Goal: Information Seeking & Learning: Learn about a topic

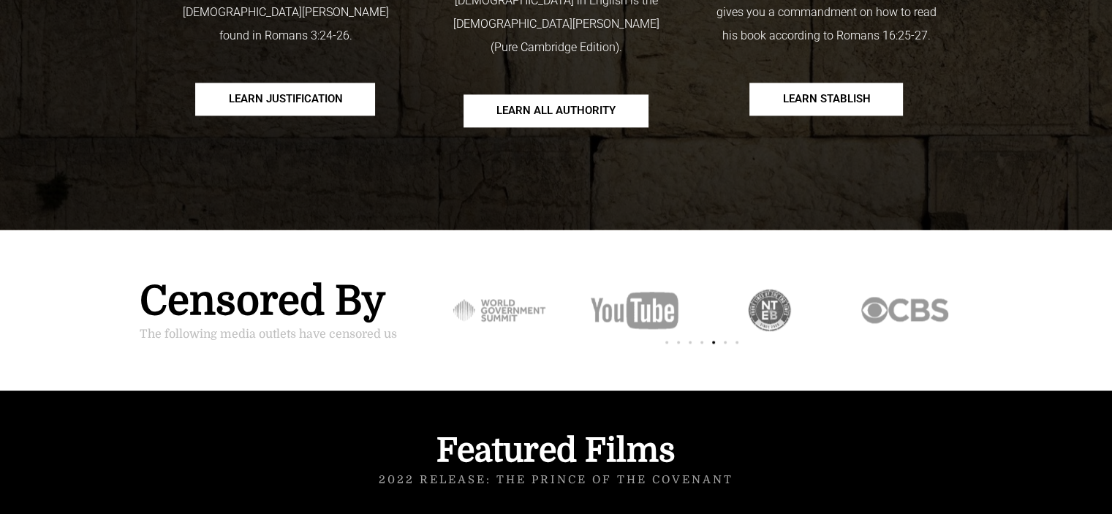
scroll to position [2120, 0]
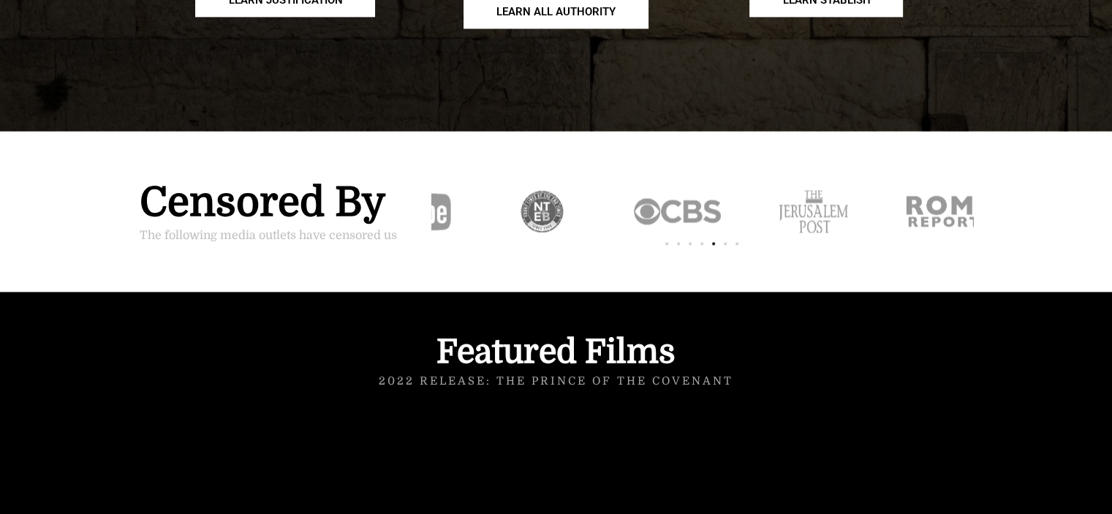
click at [444, 181] on div "6 / 7" at bounding box center [406, 211] width 135 height 88
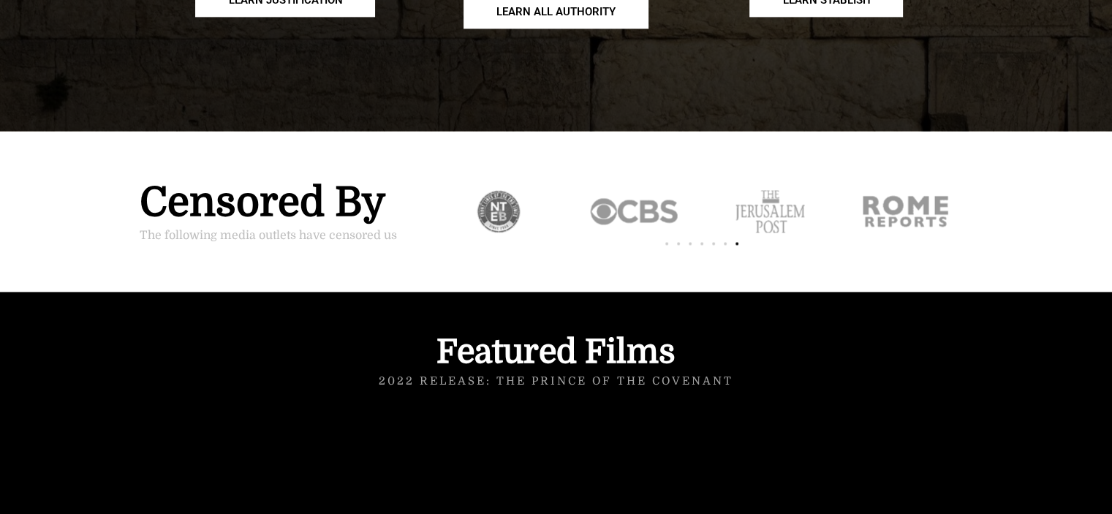
click at [648, 183] on div "Slides" at bounding box center [702, 211] width 542 height 88
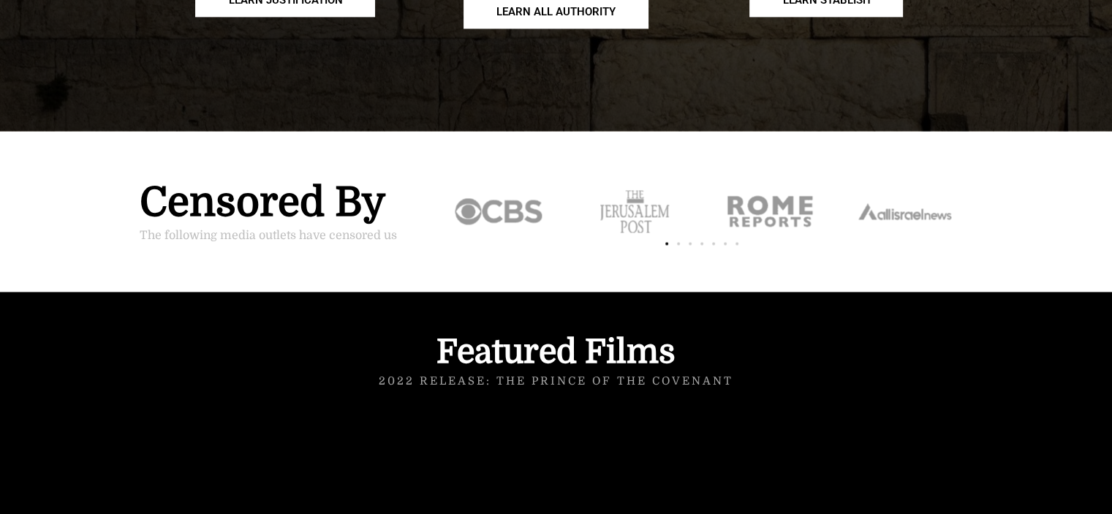
click at [626, 232] on div "Slides" at bounding box center [702, 242] width 542 height 20
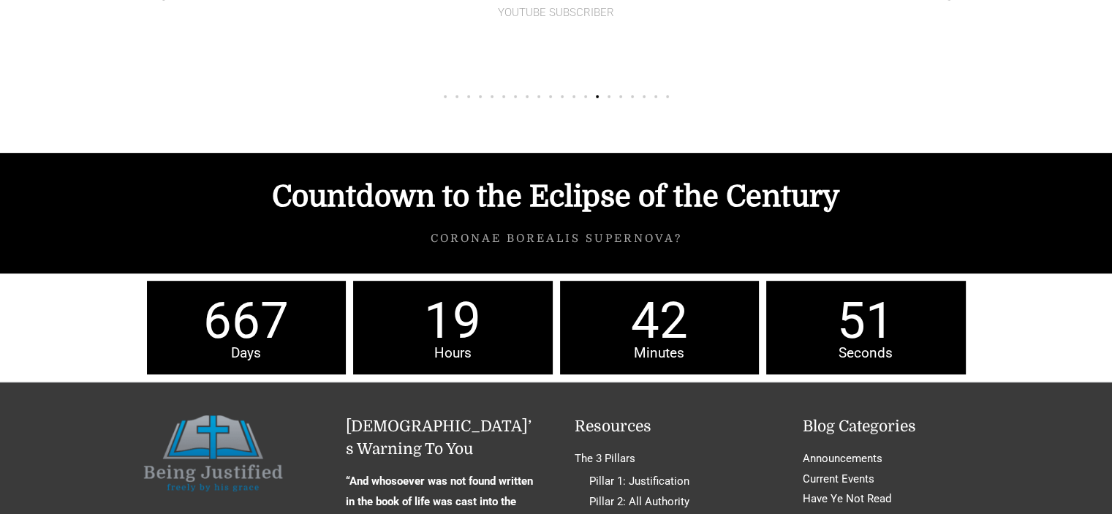
scroll to position [6213, 0]
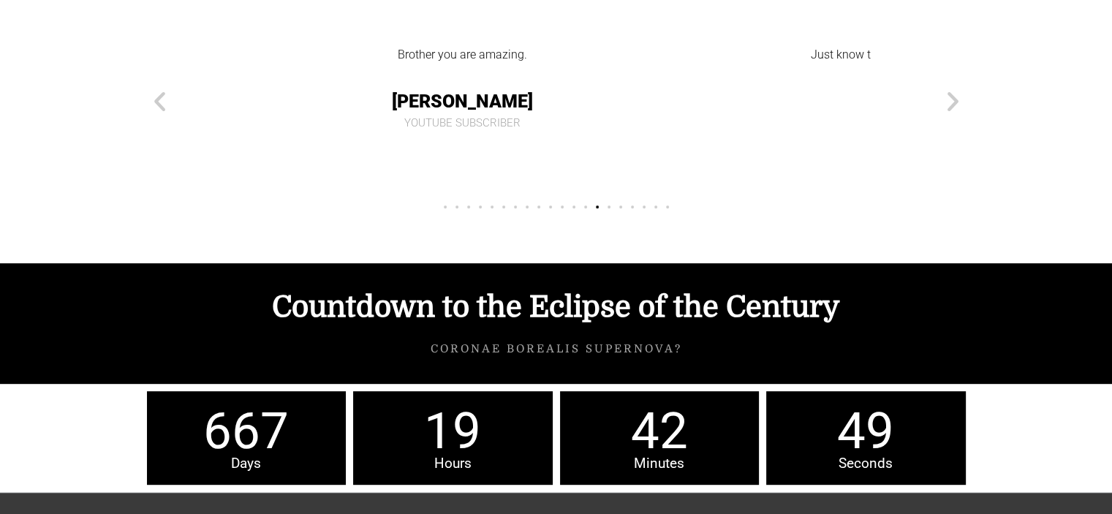
click at [561, 113] on div "Brother you are amazing. Raul M. YouTube Subscriber" at bounding box center [462, 101] width 629 height 178
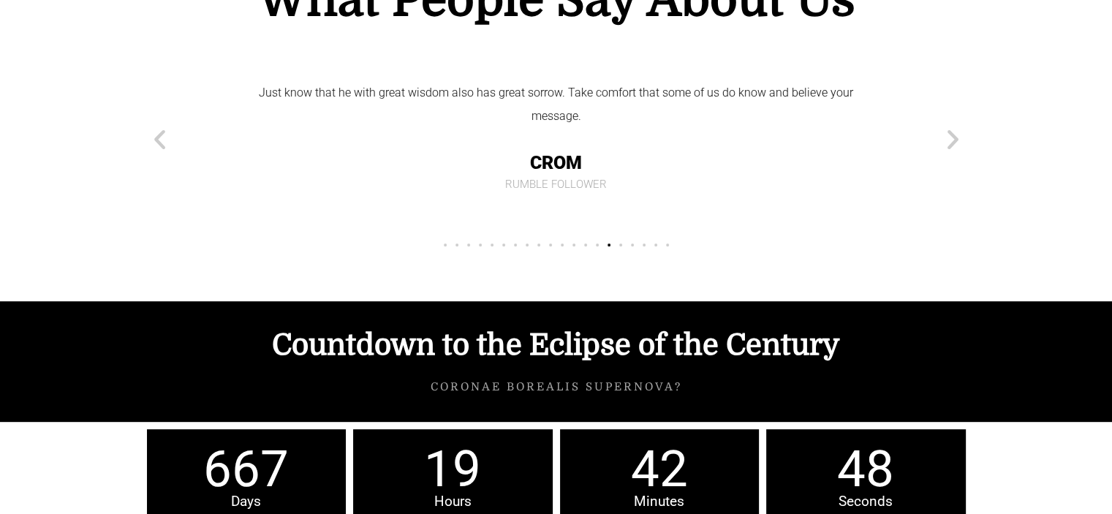
scroll to position [6140, 0]
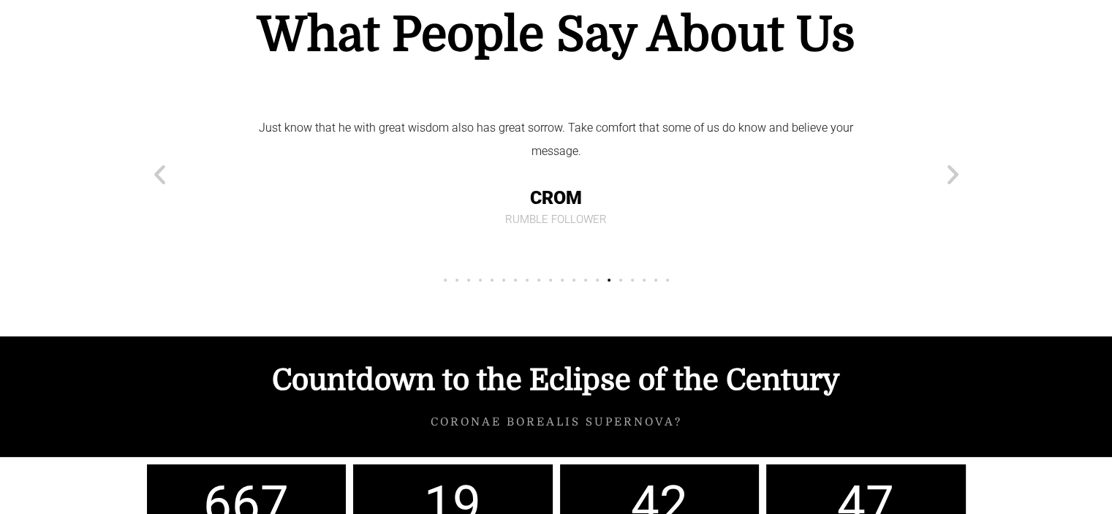
click at [572, 149] on div "Just know that he with great wisdom also has great sorrow. Take comfort that so…" at bounding box center [556, 170] width 600 height 109
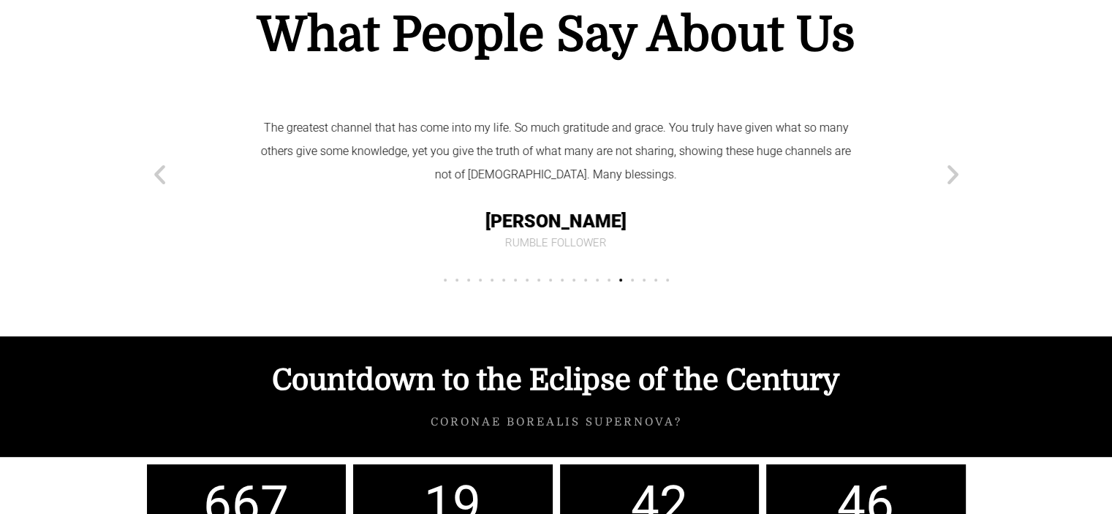
click at [569, 151] on div "The greatest channel that has come into my life. So much gratitude and grace. Y…" at bounding box center [556, 151] width 600 height 70
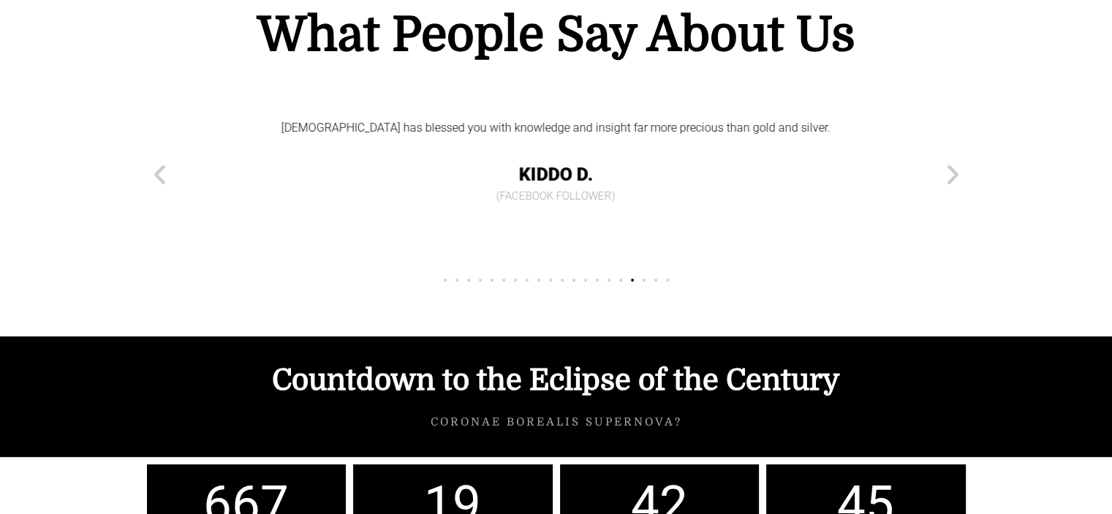
click at [583, 158] on span "Kiddo D." at bounding box center [556, 175] width 600 height 34
click at [557, 158] on span "Colleen F." at bounding box center [532, 175] width 600 height 34
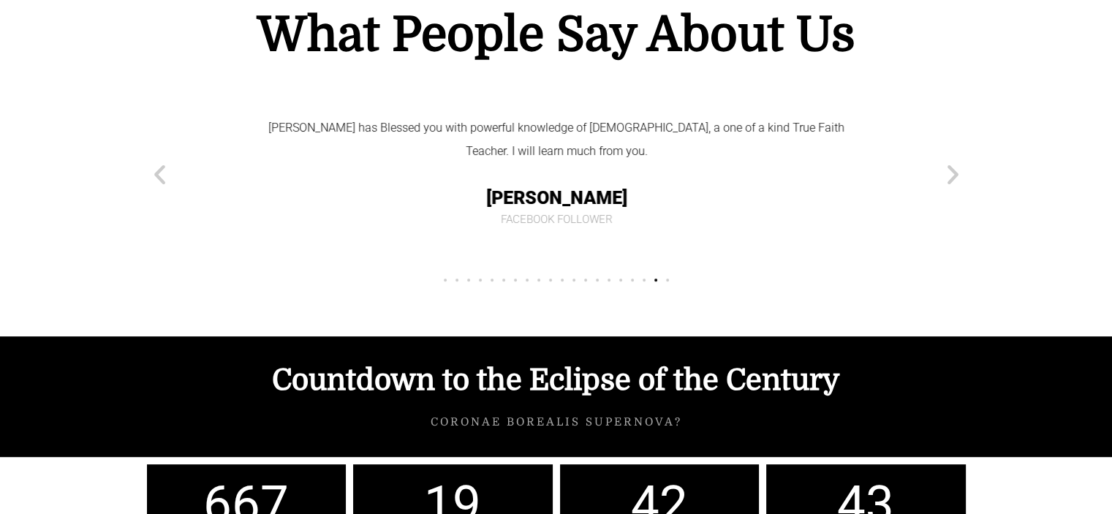
click at [576, 147] on div "Jesus has Blessed you with powerful knowledge of scripture, a one of a kind Tru…" at bounding box center [557, 170] width 600 height 109
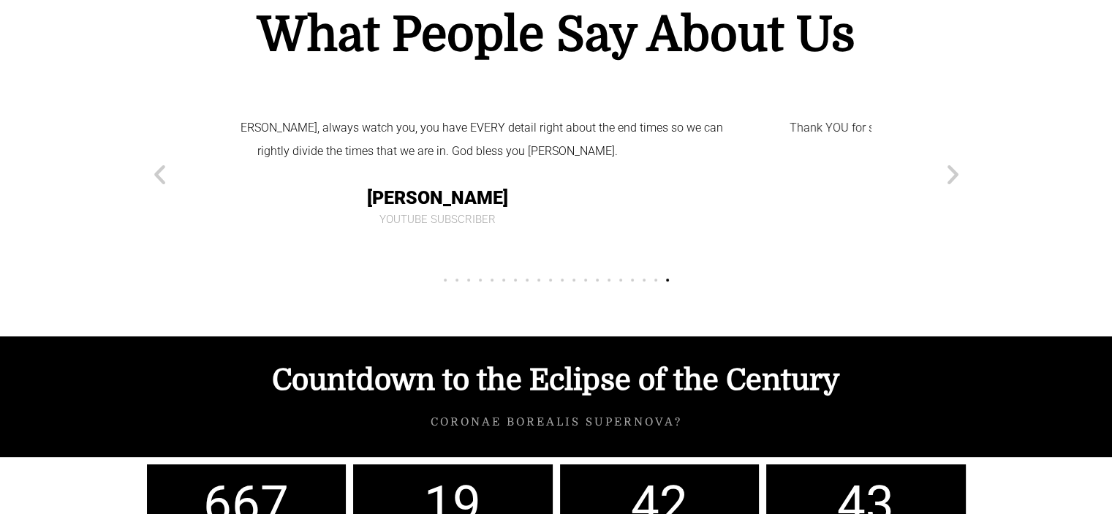
click at [537, 181] on span "Micah C." at bounding box center [437, 198] width 600 height 34
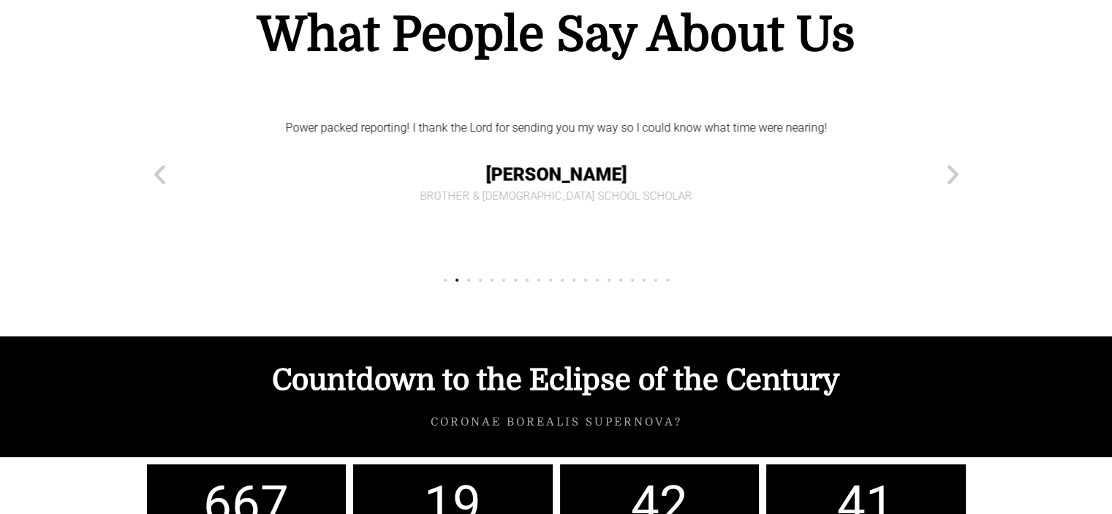
click at [526, 158] on span "Jason B." at bounding box center [556, 175] width 600 height 34
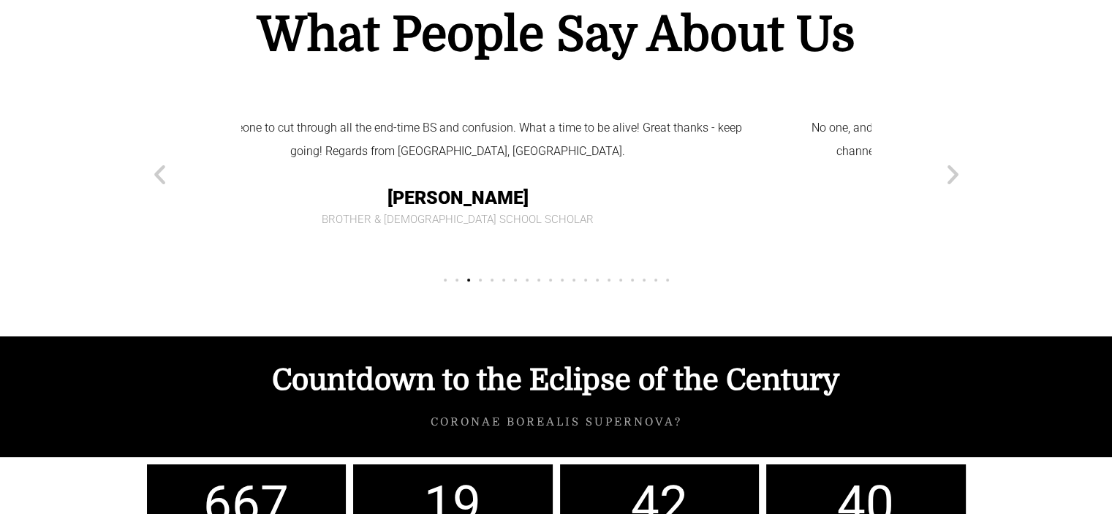
click at [490, 181] on span "Rob" at bounding box center [458, 198] width 600 height 34
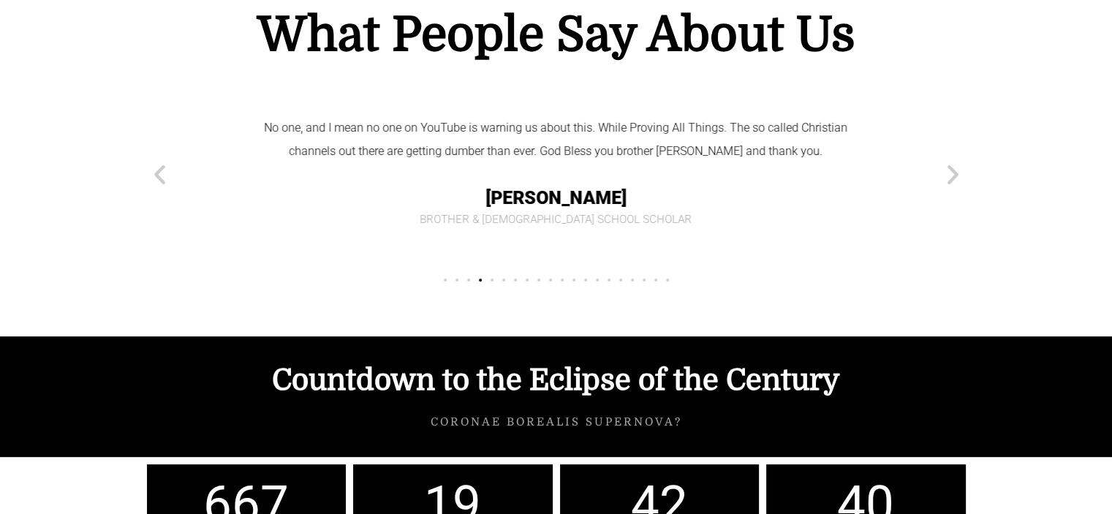
click at [740, 181] on span "Gonzalo V." at bounding box center [556, 198] width 600 height 34
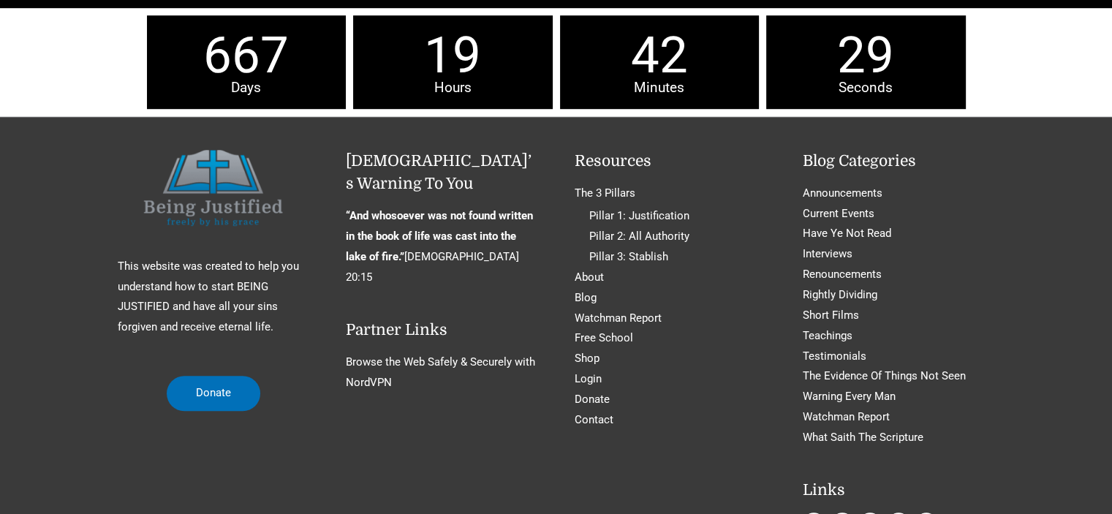
scroll to position [6708, 0]
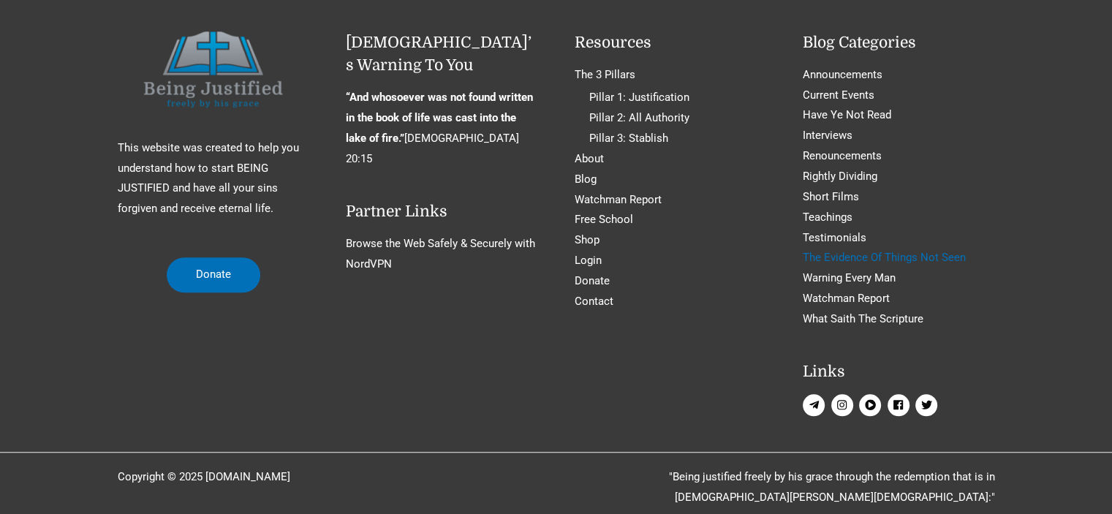
click at [861, 251] on link "The Evidence Of Things Not Seen" at bounding box center [884, 257] width 163 height 13
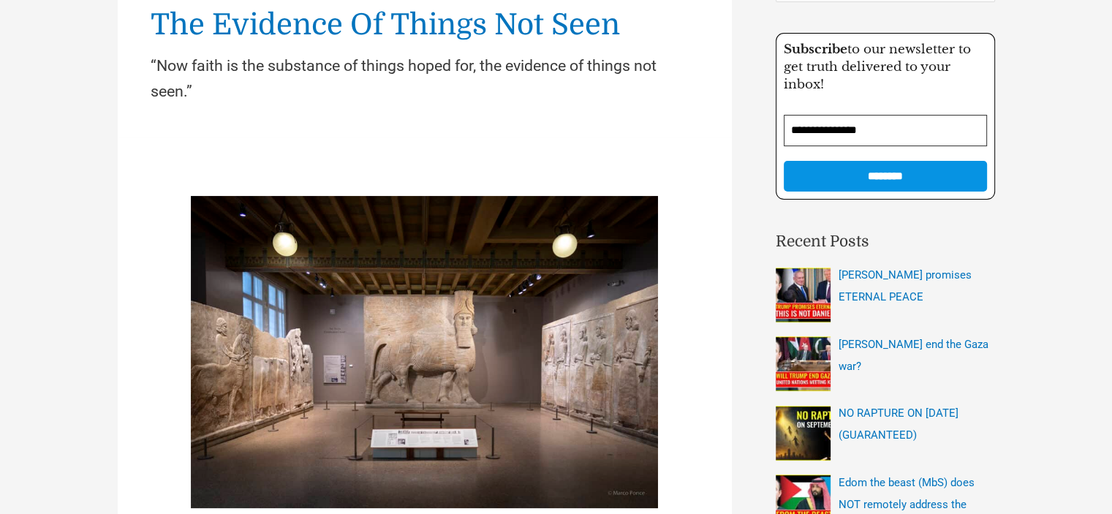
scroll to position [219, 0]
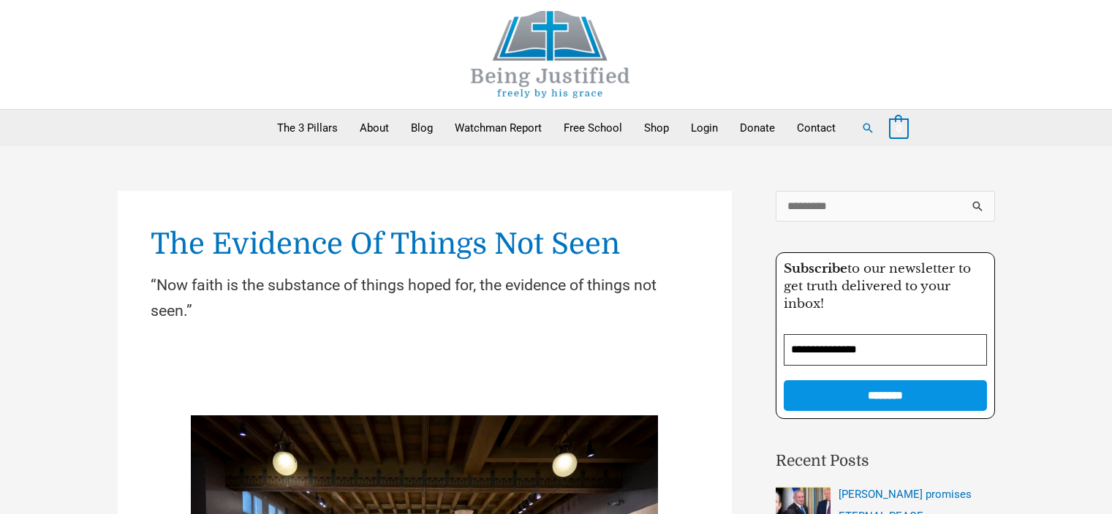
scroll to position [219, 0]
